Goal: Browse casually

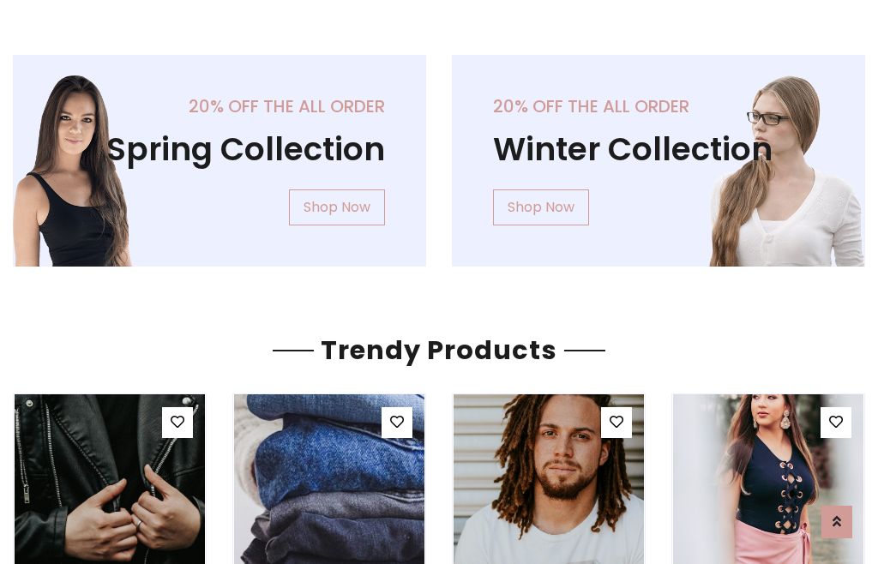
scroll to position [87, 0]
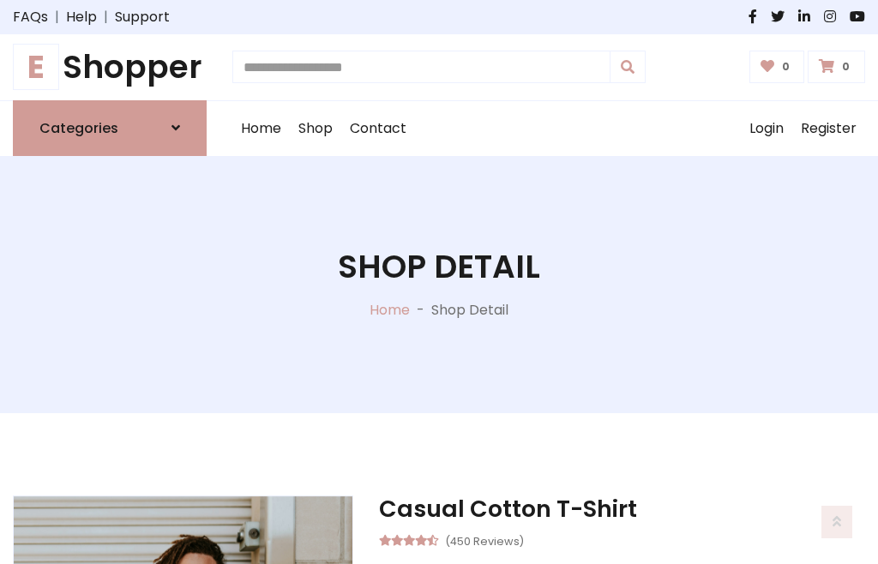
click at [110, 67] on h1 "E Shopper" at bounding box center [110, 67] width 194 height 39
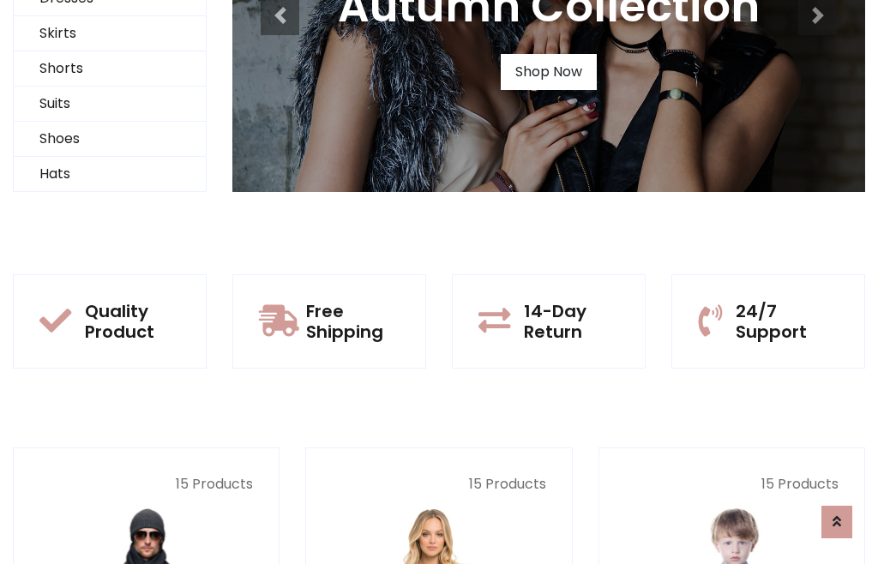
scroll to position [165, 0]
